Goal: Task Accomplishment & Management: Manage account settings

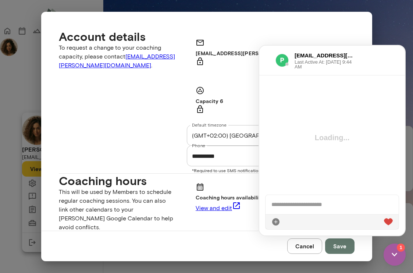
scroll to position [679, 0]
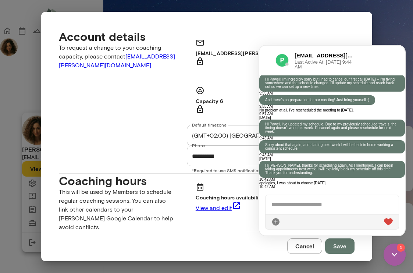
click at [386, 250] on img at bounding box center [395, 254] width 22 height 22
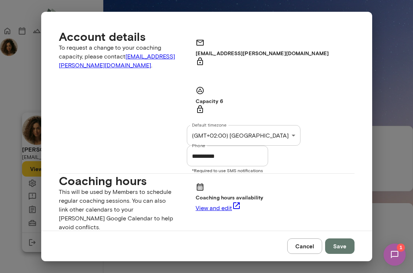
click at [313, 246] on button "Cancel" at bounding box center [304, 245] width 35 height 15
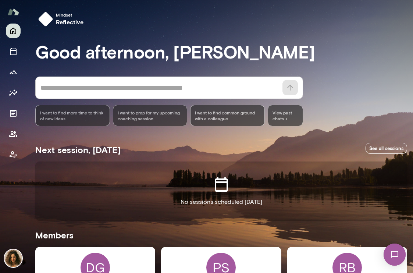
click at [403, 256] on img at bounding box center [395, 254] width 30 height 30
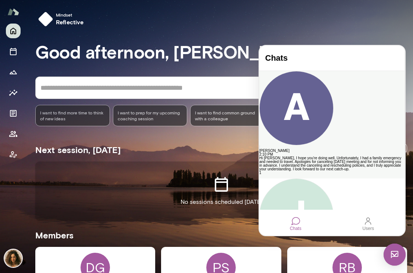
click at [339, 156] on div "Hi [PERSON_NAME], I hope you're doing well. Unfortunately, I had a family emerg…" at bounding box center [331, 163] width 145 height 15
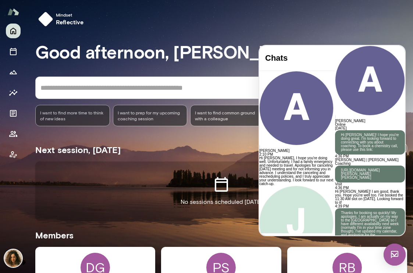
scroll to position [407, 0]
click at [201, 166] on div "No sessions scheduled [DATE]" at bounding box center [221, 190] width 372 height 59
